Goal: Check status: Check status

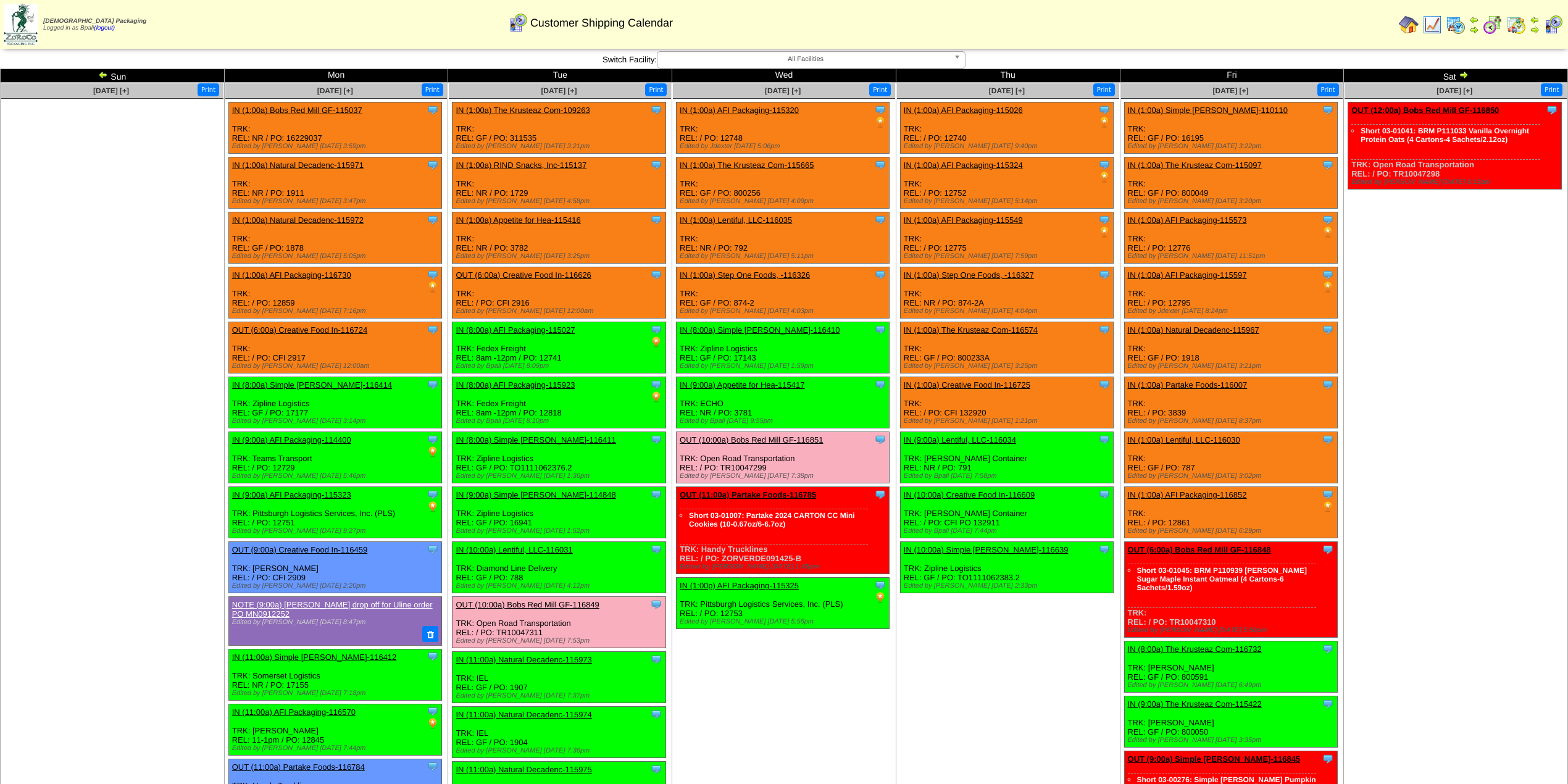
click at [150, 346] on td "[DATE] [+] Print" at bounding box center [112, 743] width 224 height 1322
click at [75, 238] on ul at bounding box center [112, 191] width 222 height 185
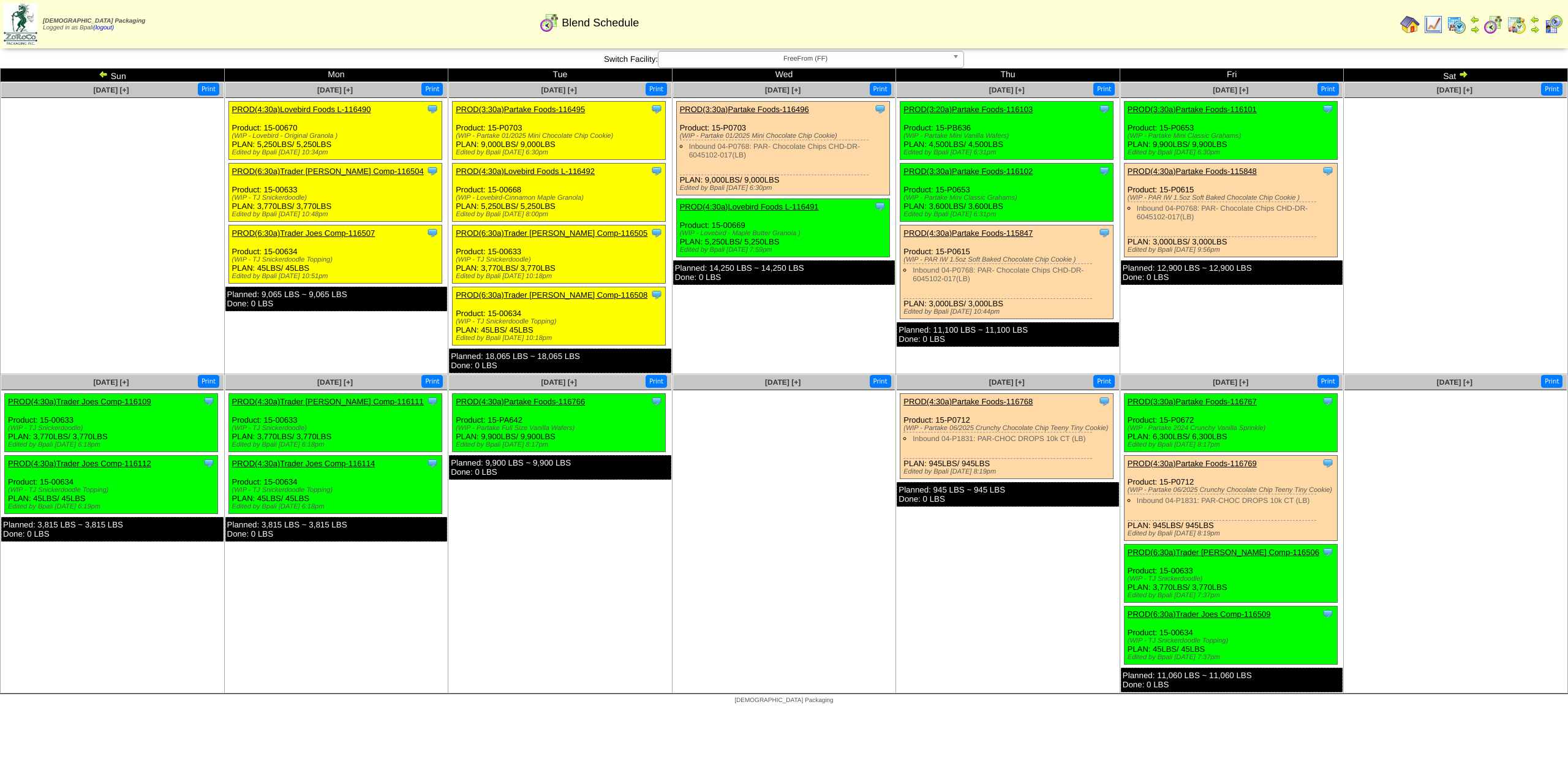
click at [93, 326] on td "[DATE] [+] Print" at bounding box center [112, 227] width 224 height 292
click at [169, 206] on ul at bounding box center [112, 190] width 222 height 184
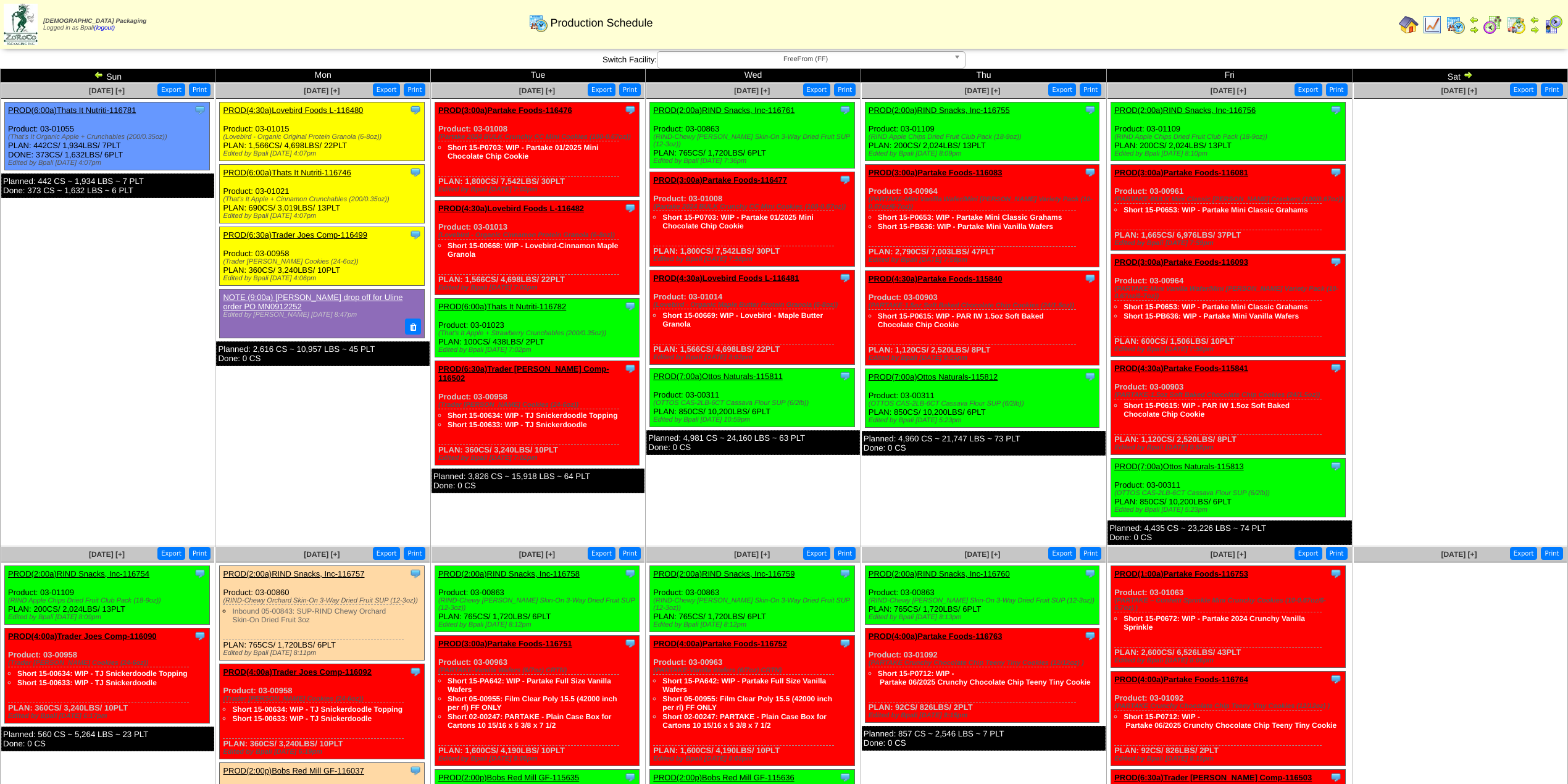
click at [321, 488] on td "[DATE] [+] Print Export Clone Item PROD(4:30a)Lovebird Foods L-116480 Lovebird …" at bounding box center [323, 314] width 215 height 464
click at [753, 491] on td "Sep 17 [+] Print Export Clone Item PROD(2:00a)RIND Snacks, Inc-116761 RIND Snac…" at bounding box center [753, 314] width 215 height 464
